Goal: Complete application form

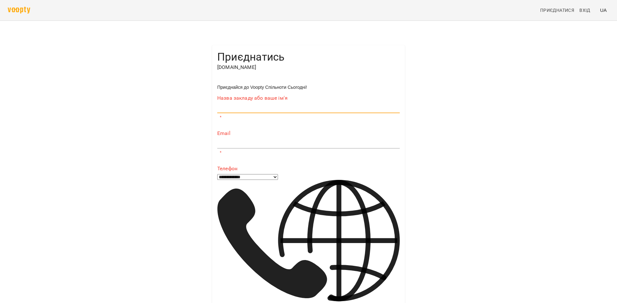
click at [255, 113] on input "text" at bounding box center [308, 108] width 182 height 10
click at [231, 145] on input "text" at bounding box center [308, 143] width 182 height 10
type input "**********"
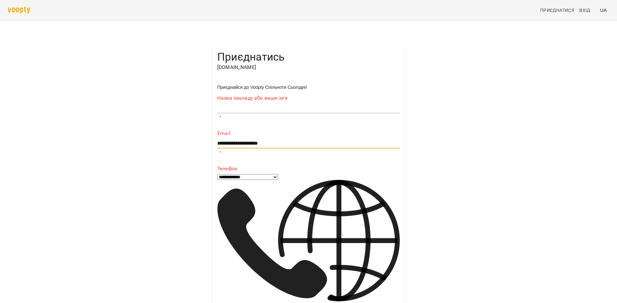
type input "**********"
select select "**"
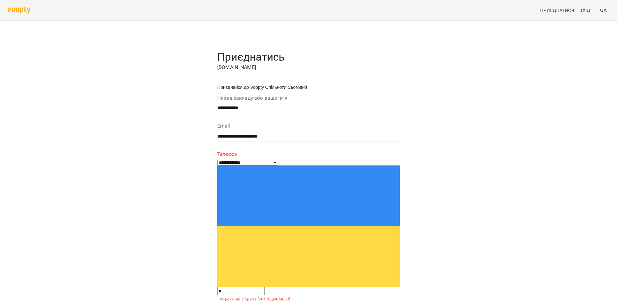
type input "**********"
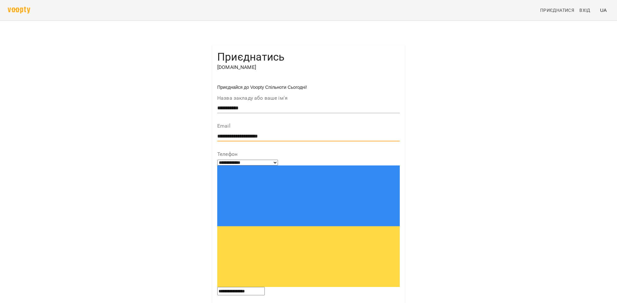
scroll to position [0, 0]
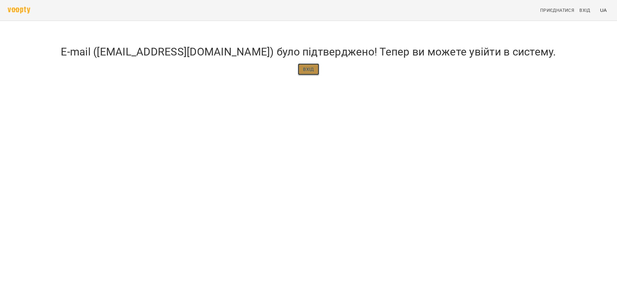
click at [315, 75] on link "Вхід" at bounding box center [308, 70] width 21 height 12
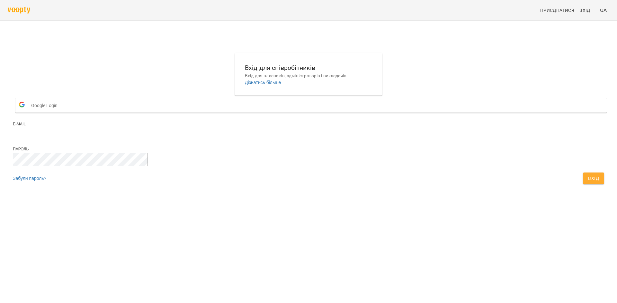
type input "**********"
click at [588, 182] on span "Вхід" at bounding box center [593, 179] width 11 height 8
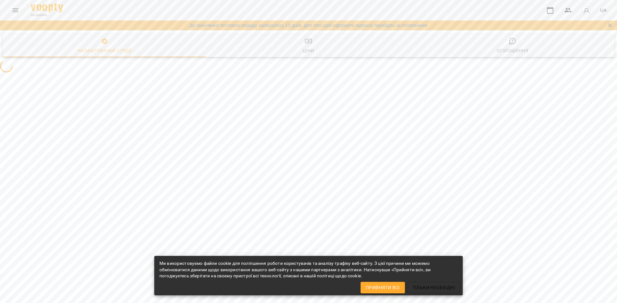
select select "**"
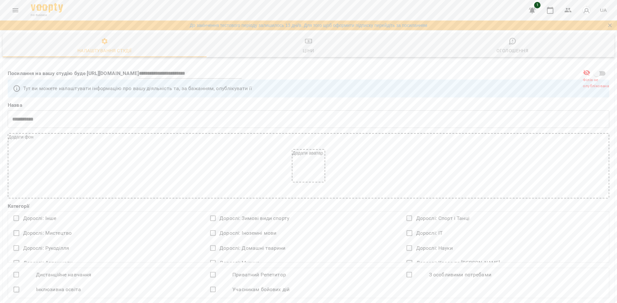
click at [23, 4] on div "For Business 1 UA" at bounding box center [308, 10] width 617 height 21
click at [315, 49] on span "Ціни" at bounding box center [308, 45] width 196 height 17
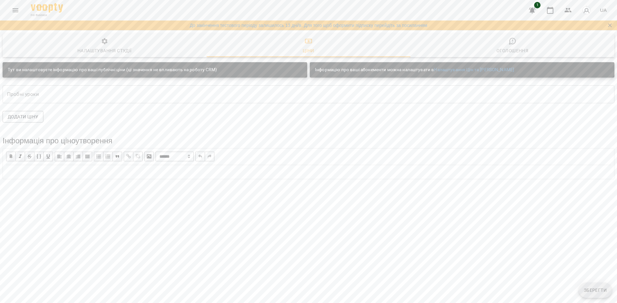
click at [514, 40] on icon "button" at bounding box center [512, 41] width 8 height 8
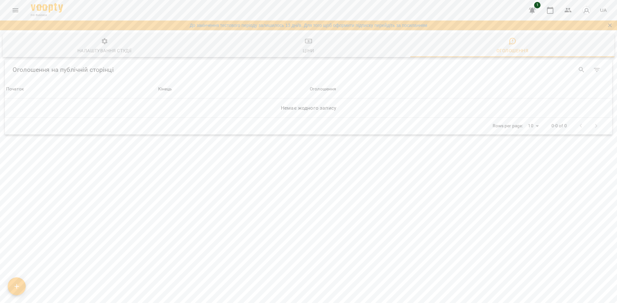
drag, startPoint x: 307, startPoint y: 52, endPoint x: 232, endPoint y: 52, distance: 75.1
click at [303, 52] on div "Ціни" at bounding box center [309, 51] width 12 height 8
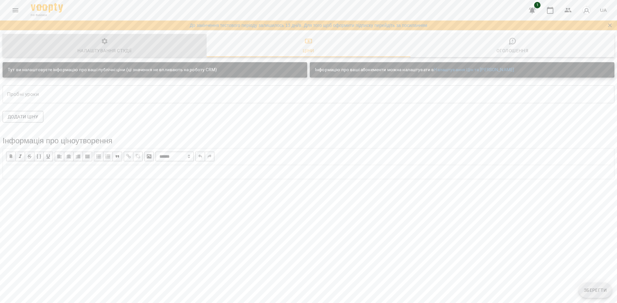
click at [75, 46] on span "Налаштування студії" at bounding box center [104, 46] width 196 height 17
select select "**"
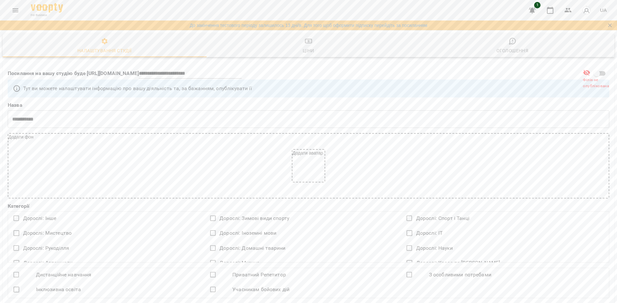
click at [12, 8] on icon "Menu" at bounding box center [16, 10] width 8 height 8
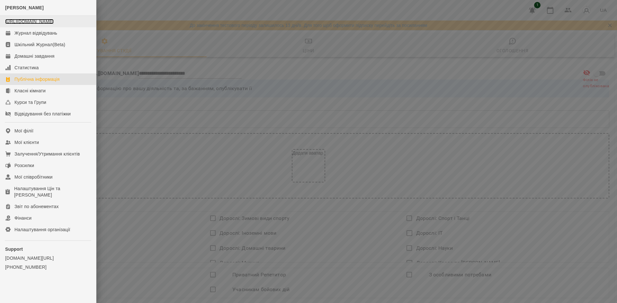
click at [37, 24] on link "https://www.voopty.com.ua/studio/68c586fb4675e6ca7f5cc664" at bounding box center [29, 21] width 48 height 5
click at [48, 195] on div "Налаштування Цін та Абонементів" at bounding box center [52, 192] width 77 height 13
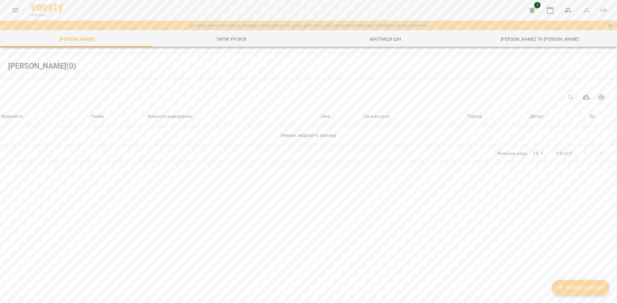
click at [8, 8] on button "Menu" at bounding box center [15, 10] width 15 height 15
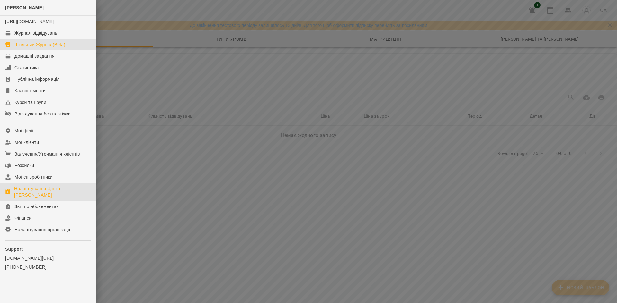
click at [36, 48] on div "Шкільний Журнал(Beta)" at bounding box center [39, 44] width 51 height 6
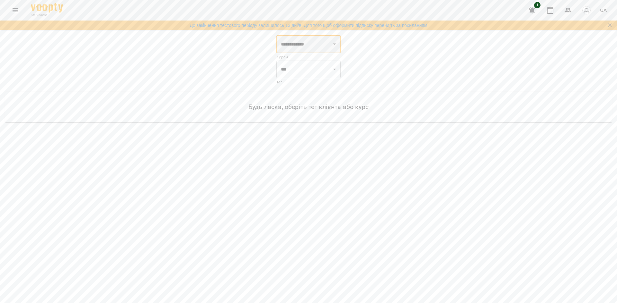
click at [302, 47] on select "**********" at bounding box center [308, 44] width 64 height 18
click at [9, 4] on div "For Business 1 UA" at bounding box center [308, 10] width 617 height 21
click at [14, 10] on icon "Menu" at bounding box center [16, 10] width 6 height 4
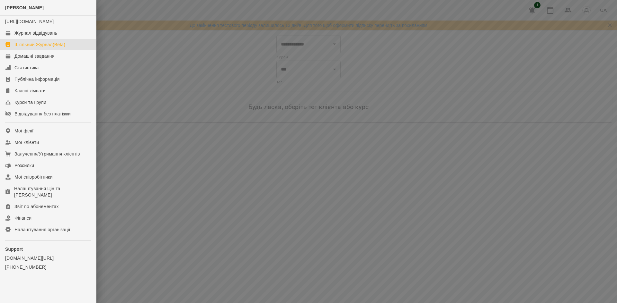
drag, startPoint x: 186, startPoint y: 65, endPoint x: 190, endPoint y: 65, distance: 4.2
click at [188, 65] on div at bounding box center [308, 151] width 617 height 303
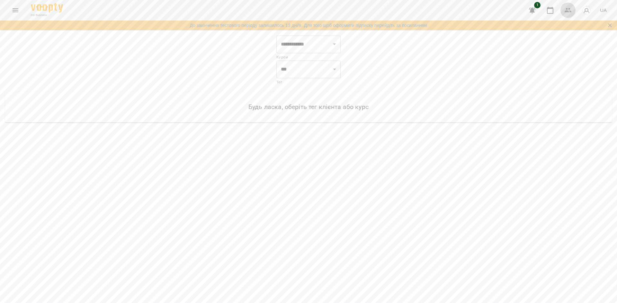
click at [565, 8] on icon "button" at bounding box center [568, 10] width 8 height 8
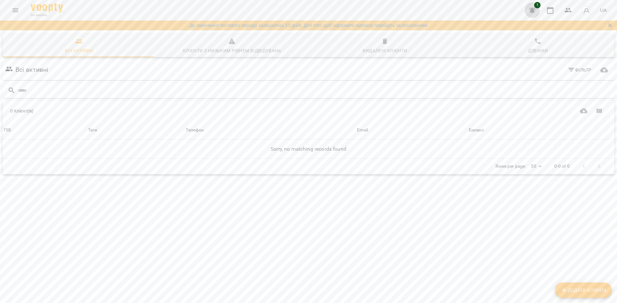
click at [527, 9] on button "button" at bounding box center [531, 10] width 15 height 15
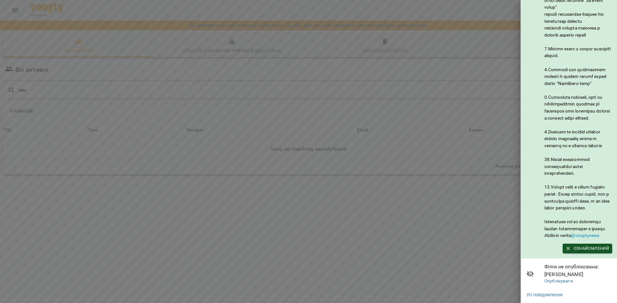
scroll to position [265, 0]
click at [474, 70] on div at bounding box center [308, 151] width 617 height 303
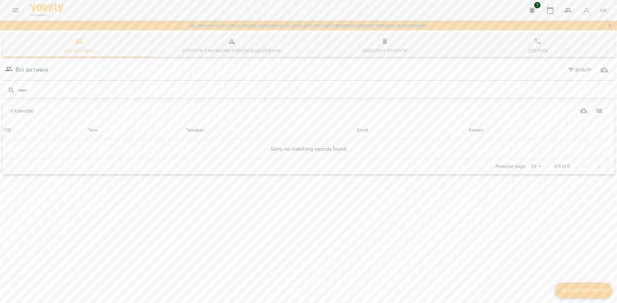
click at [585, 9] on img "button" at bounding box center [586, 10] width 9 height 9
click at [578, 37] on span "Відеоуроки" at bounding box center [583, 36] width 29 height 8
click at [84, 48] on div at bounding box center [308, 151] width 617 height 303
click at [15, 13] on icon "Menu" at bounding box center [16, 10] width 8 height 8
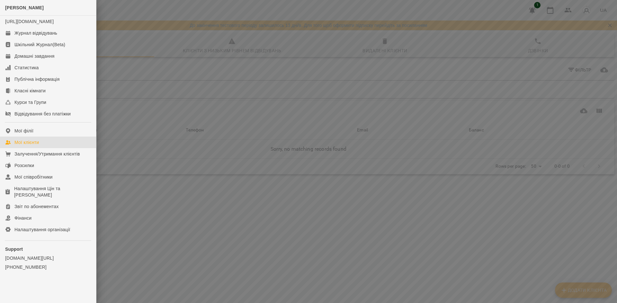
click at [197, 121] on div at bounding box center [308, 151] width 617 height 303
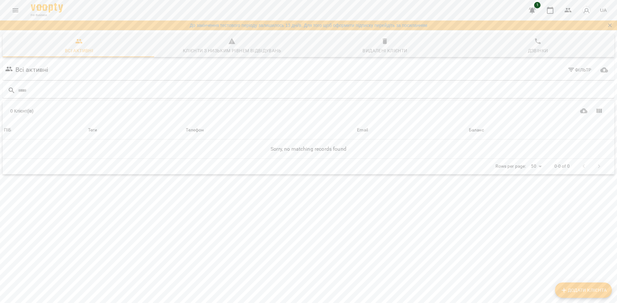
click at [564, 290] on icon "Додати клієнта" at bounding box center [564, 291] width 8 height 8
select select "**"
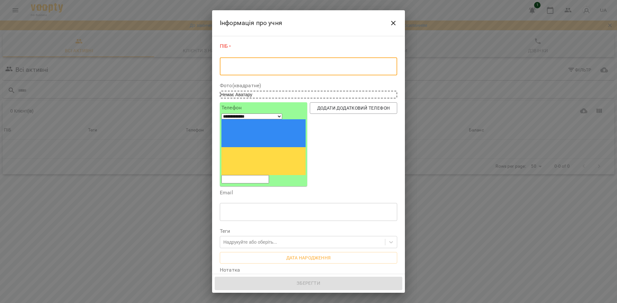
click at [236, 68] on textarea at bounding box center [308, 67] width 168 height 6
type textarea "*"
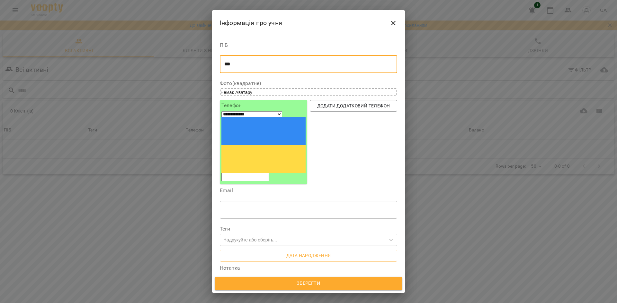
type textarea "***"
click at [243, 88] on div "Фото(квадратне) Немає Аватару" at bounding box center [308, 88] width 177 height 15
click at [243, 91] on span "Немає Аватару" at bounding box center [236, 92] width 32 height 5
click at [256, 173] on input "tel" at bounding box center [245, 177] width 48 height 8
click at [336, 129] on div "Додати додатковий телефон" at bounding box center [353, 142] width 90 height 87
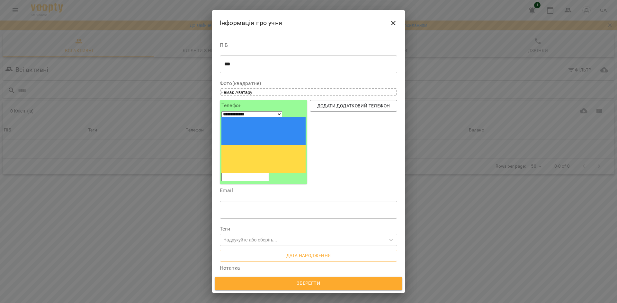
click at [269, 201] on input "text" at bounding box center [308, 210] width 177 height 18
click at [254, 201] on input "text" at bounding box center [308, 210] width 177 height 18
click at [230, 227] on label "Теги" at bounding box center [308, 229] width 177 height 5
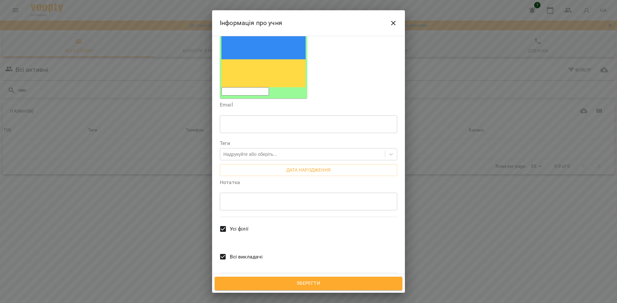
scroll to position [0, 0]
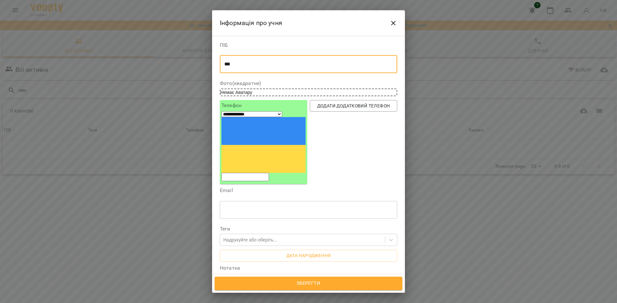
drag, startPoint x: 236, startPoint y: 65, endPoint x: 214, endPoint y: 67, distance: 22.2
click at [214, 67] on div "**********" at bounding box center [308, 155] width 193 height 239
type textarea "****"
click at [236, 89] on div "Немає Аватару" at bounding box center [308, 93] width 177 height 8
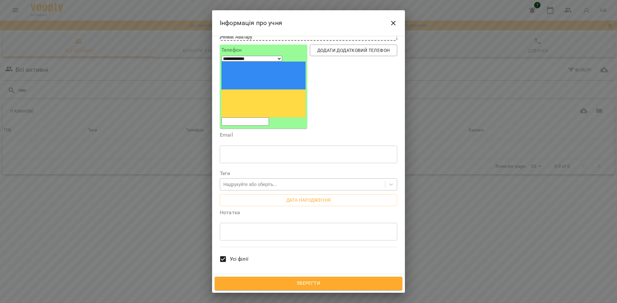
scroll to position [86, 0]
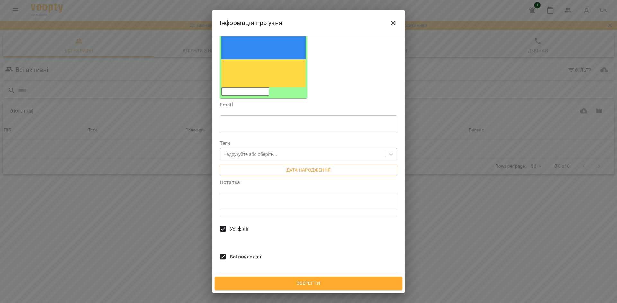
click at [277, 151] on div "Надрукуйте або оберіть..." at bounding box center [250, 154] width 54 height 6
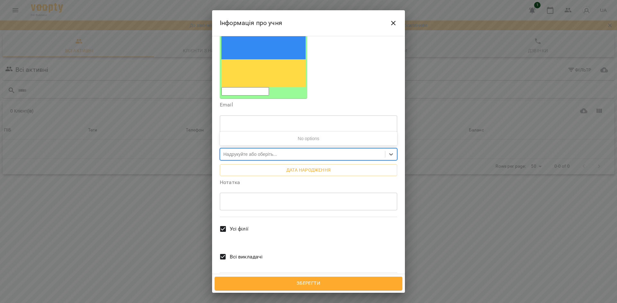
click at [277, 151] on div "Надрукуйте або оберіть..." at bounding box center [250, 154] width 54 height 6
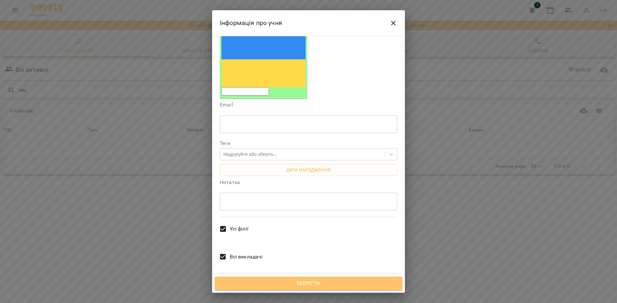
click at [289, 279] on button "Зберегти" at bounding box center [309, 283] width 188 height 13
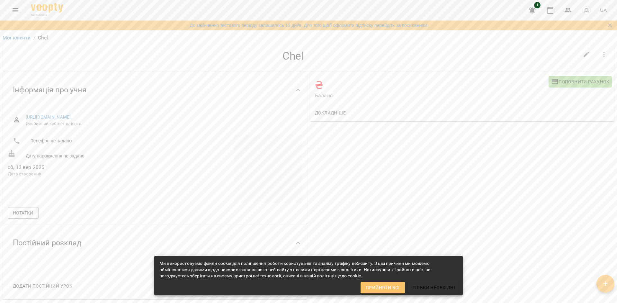
drag, startPoint x: 391, startPoint y: 288, endPoint x: 374, endPoint y: 187, distance: 102.8
click at [391, 288] on span "Прийняти всі" at bounding box center [382, 288] width 34 height 8
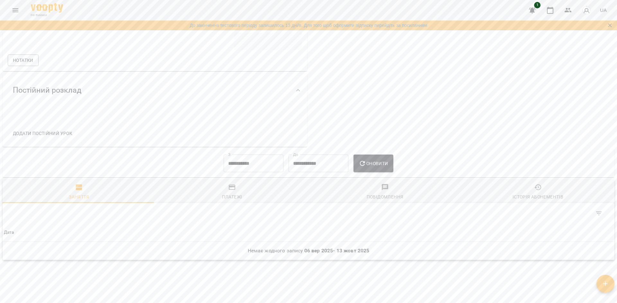
scroll to position [181, 0]
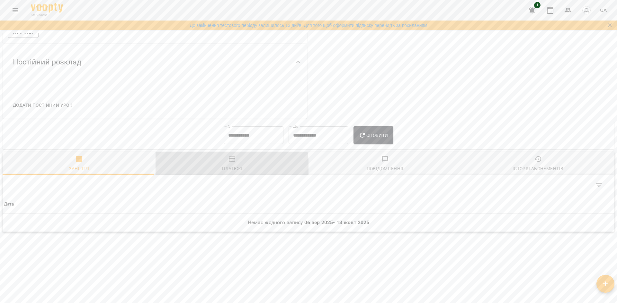
click at [210, 168] on span "Платежі" at bounding box center [231, 163] width 145 height 17
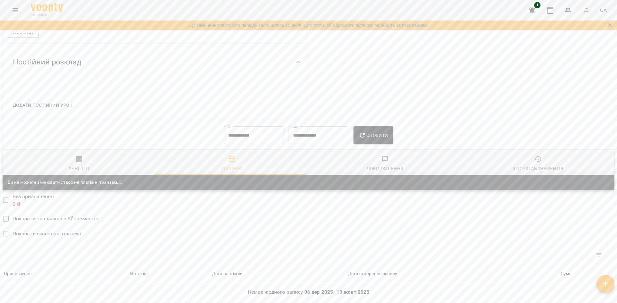
click at [516, 161] on span "Історія абонементів" at bounding box center [537, 163] width 145 height 17
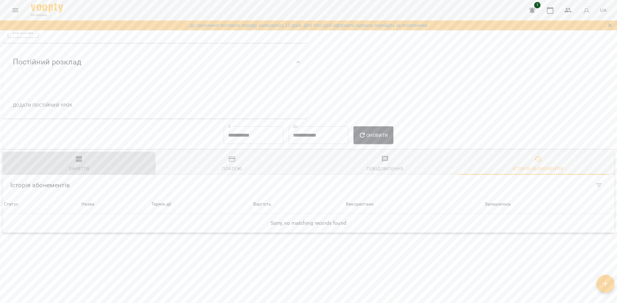
click at [73, 165] on div "Заняття" at bounding box center [79, 169] width 21 height 8
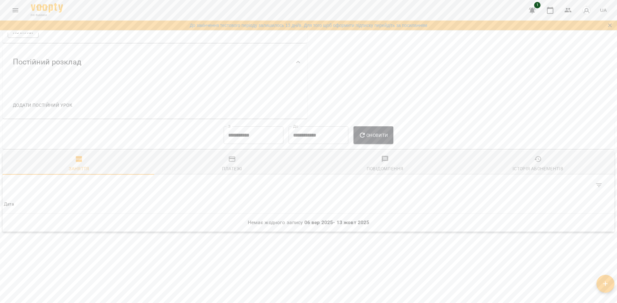
scroll to position [0, 0]
